Goal: Task Accomplishment & Management: Manage account settings

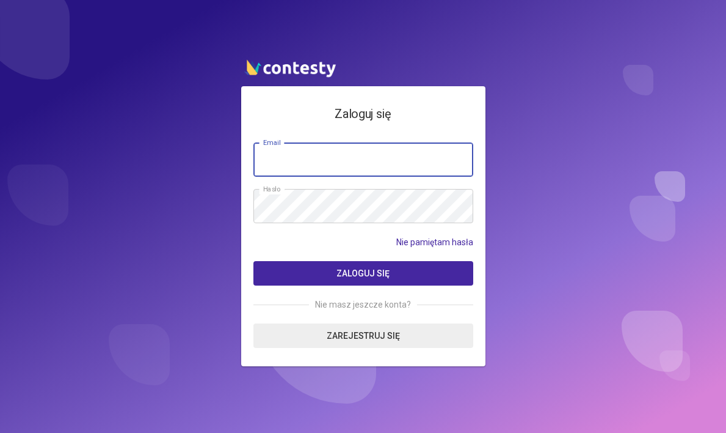
type input "**********"
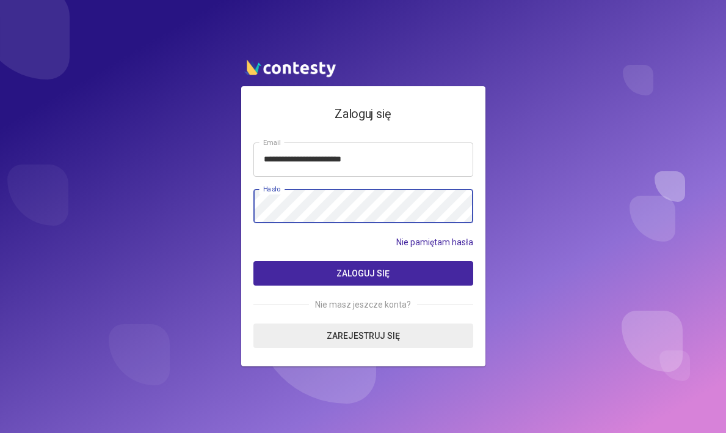
click at [363, 273] on button "Zaloguj się" at bounding box center [364, 273] width 220 height 24
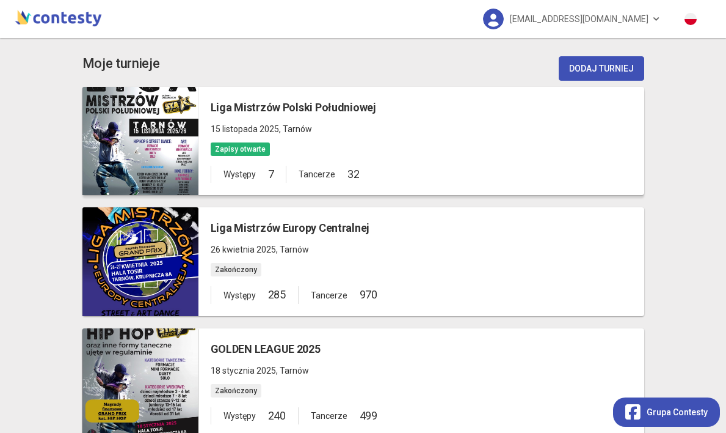
click at [163, 158] on div at bounding box center [140, 141] width 116 height 109
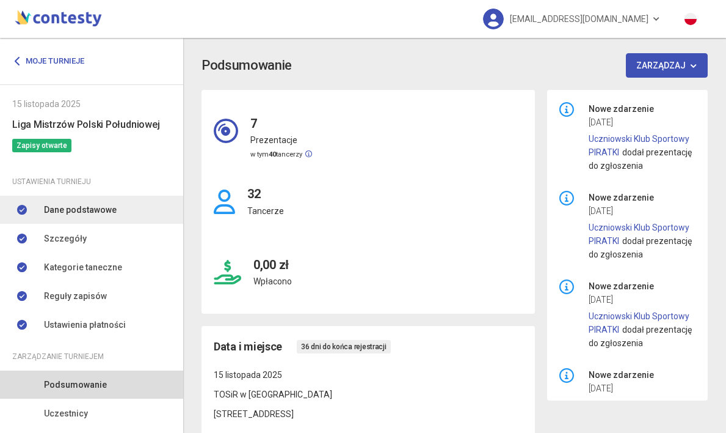
click at [68, 208] on span "Dane podstawowe" at bounding box center [80, 209] width 73 height 13
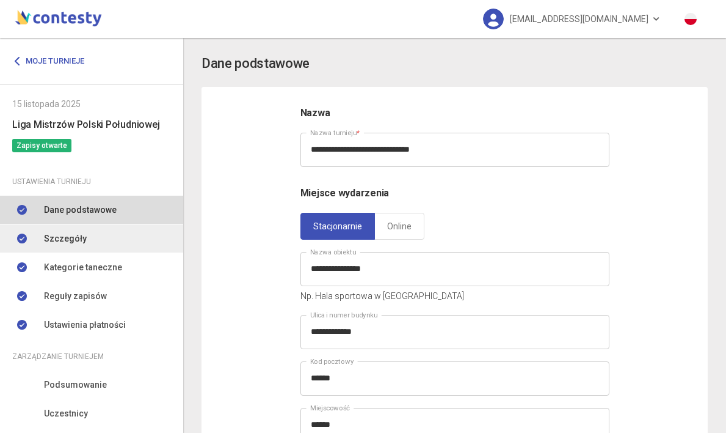
click at [70, 237] on span "Szczegóły" at bounding box center [65, 238] width 43 height 13
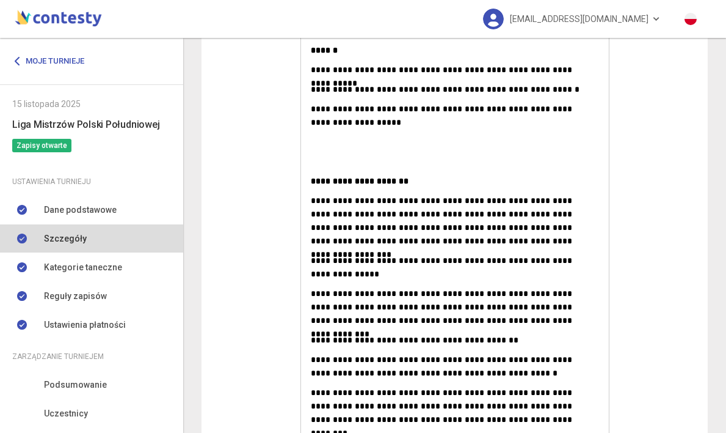
scroll to position [4925, 0]
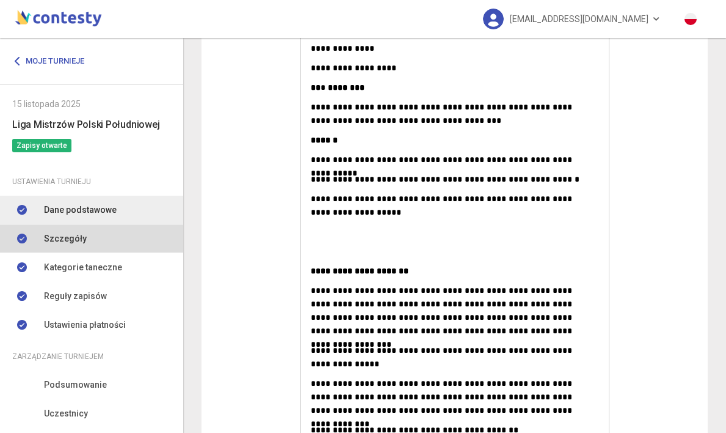
click at [97, 208] on span "Dane podstawowe" at bounding box center [80, 209] width 73 height 13
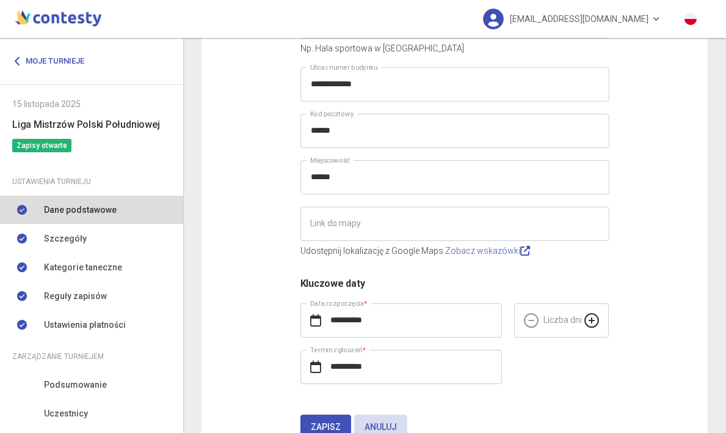
scroll to position [296, 0]
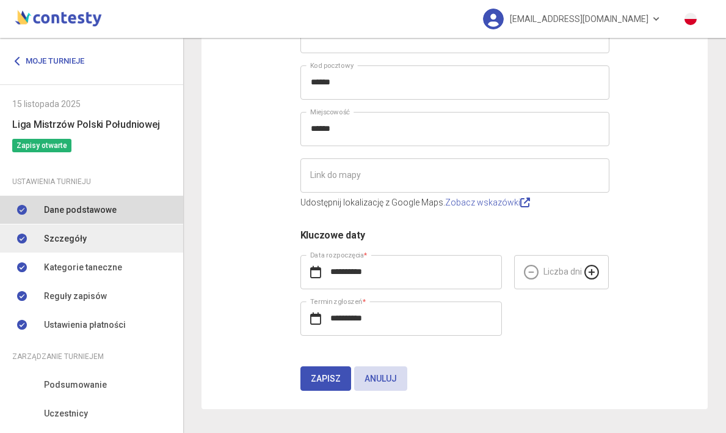
click at [53, 237] on span "Szczegóły" at bounding box center [65, 238] width 43 height 13
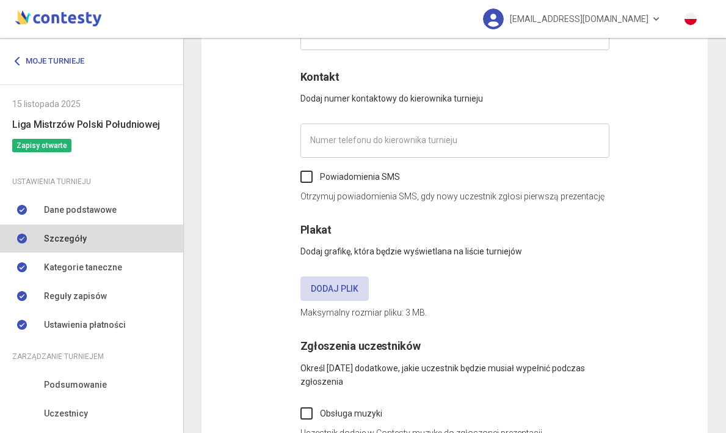
type input "*********"
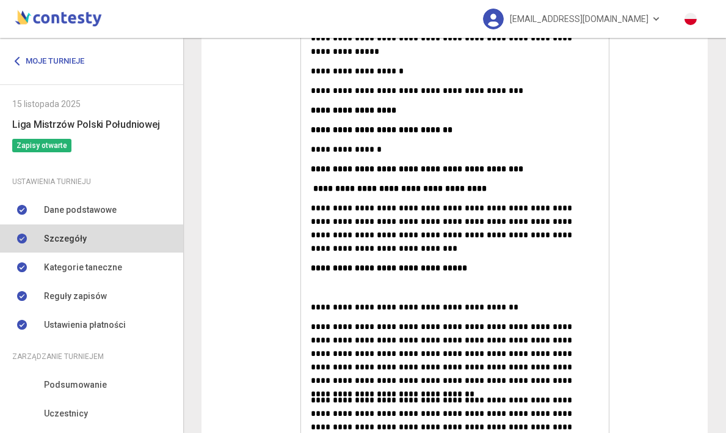
scroll to position [3427, 0]
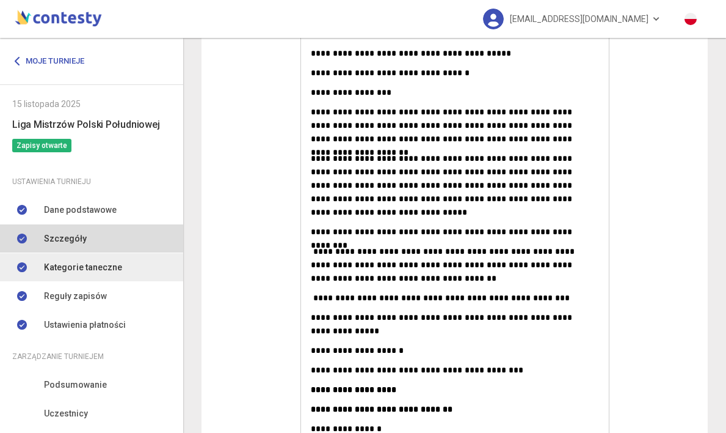
click at [79, 268] on span "Kategorie taneczne" at bounding box center [83, 266] width 78 height 13
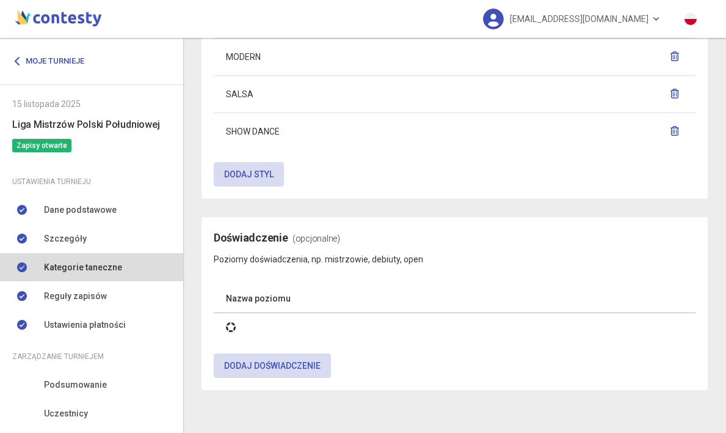
scroll to position [544, 0]
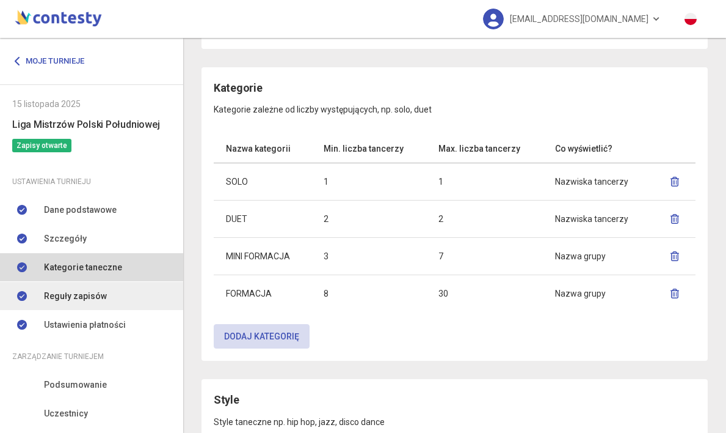
click at [86, 293] on span "Reguły zapisów" at bounding box center [75, 295] width 63 height 13
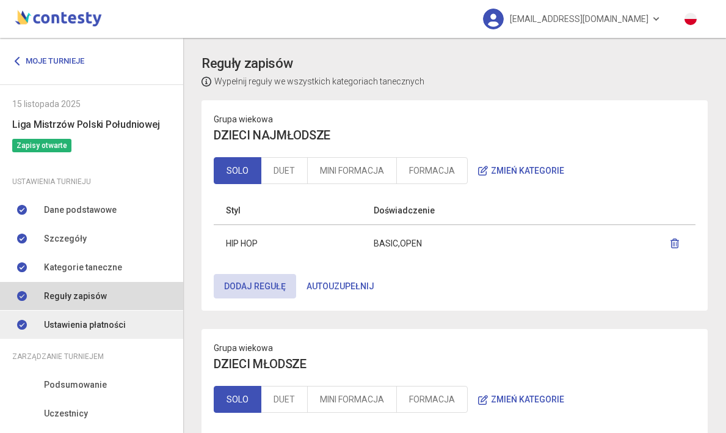
click at [103, 326] on span "Ustawienia płatności" at bounding box center [85, 324] width 82 height 13
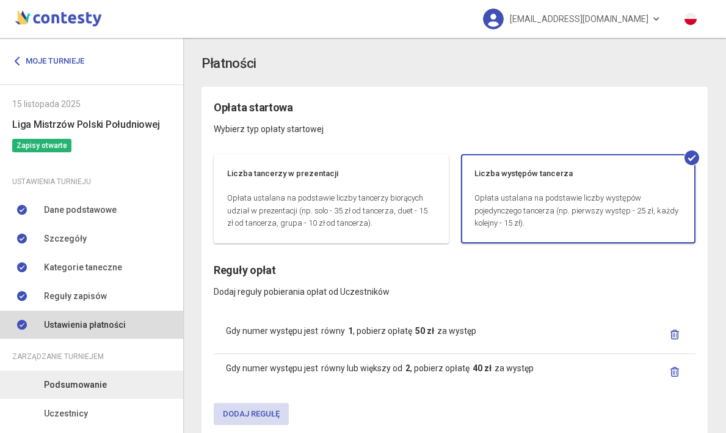
click at [115, 376] on link "Podsumowanie" at bounding box center [91, 384] width 183 height 28
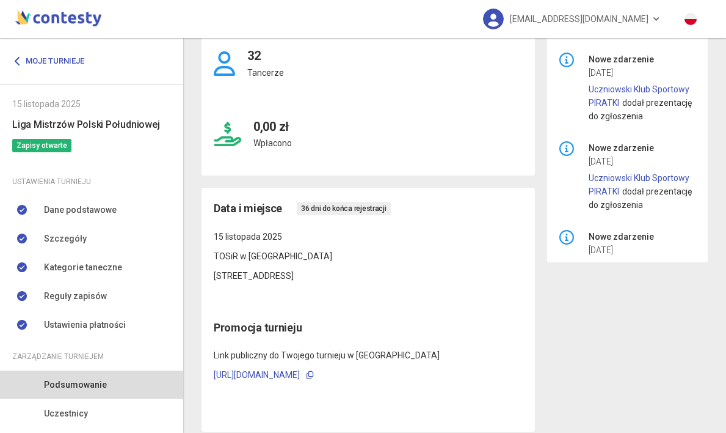
scroll to position [148, 0]
